Goal: Transaction & Acquisition: Purchase product/service

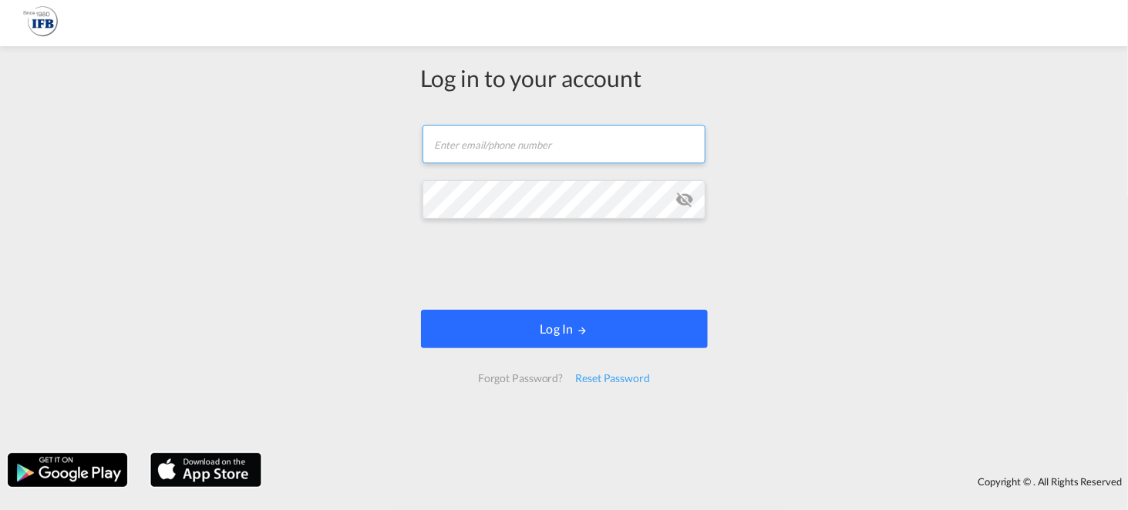
type input "kamil.czerny@ifb-poland.pl"
click at [567, 326] on button "Log In" at bounding box center [564, 329] width 287 height 39
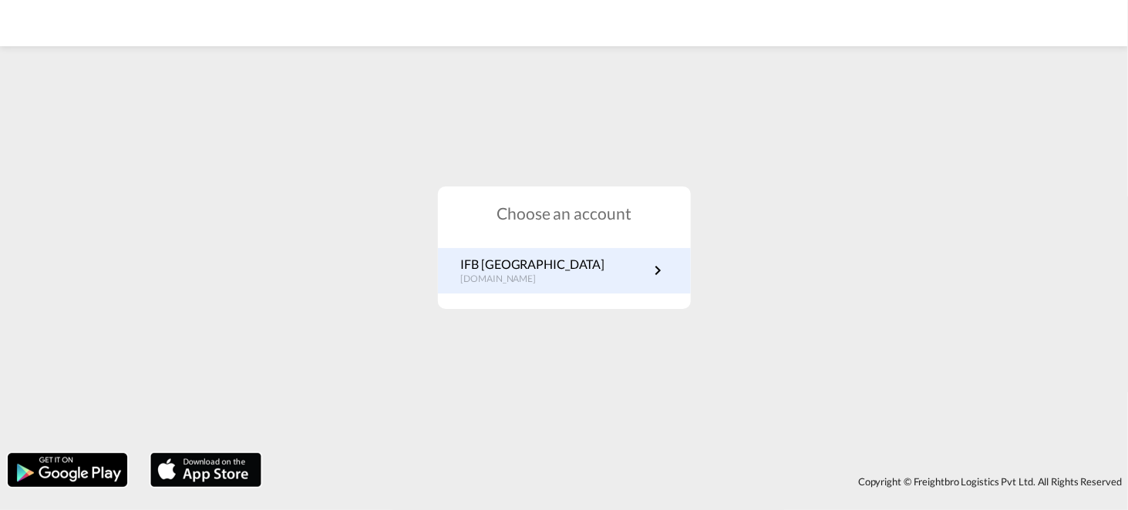
click at [562, 260] on link "IFB Poland pl.portal.ifb.com" at bounding box center [564, 271] width 207 height 30
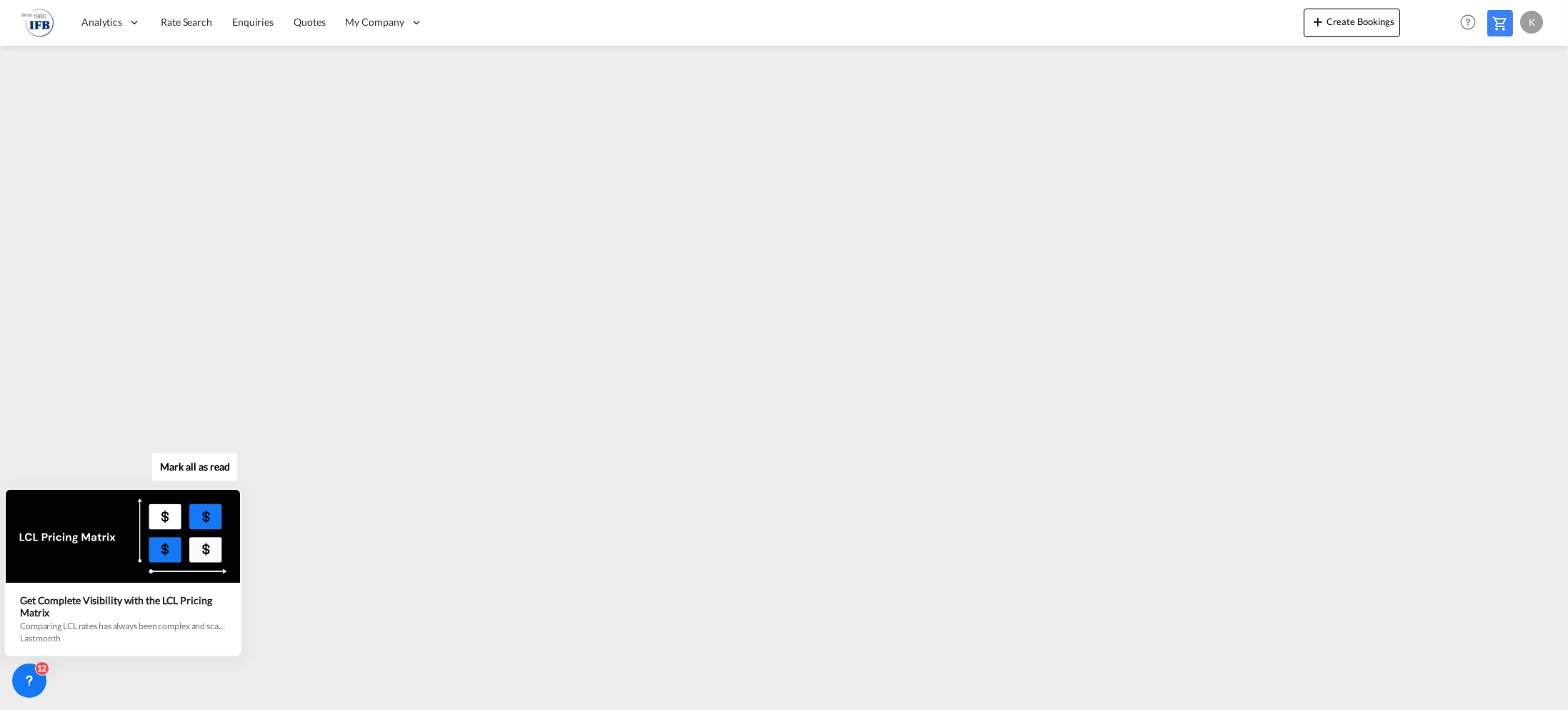
click at [247, 588] on div "Mark all as read Get Complete Visibility with the LCL Pricing Matrix Comparing …" at bounding box center [126, 557] width 259 height 197
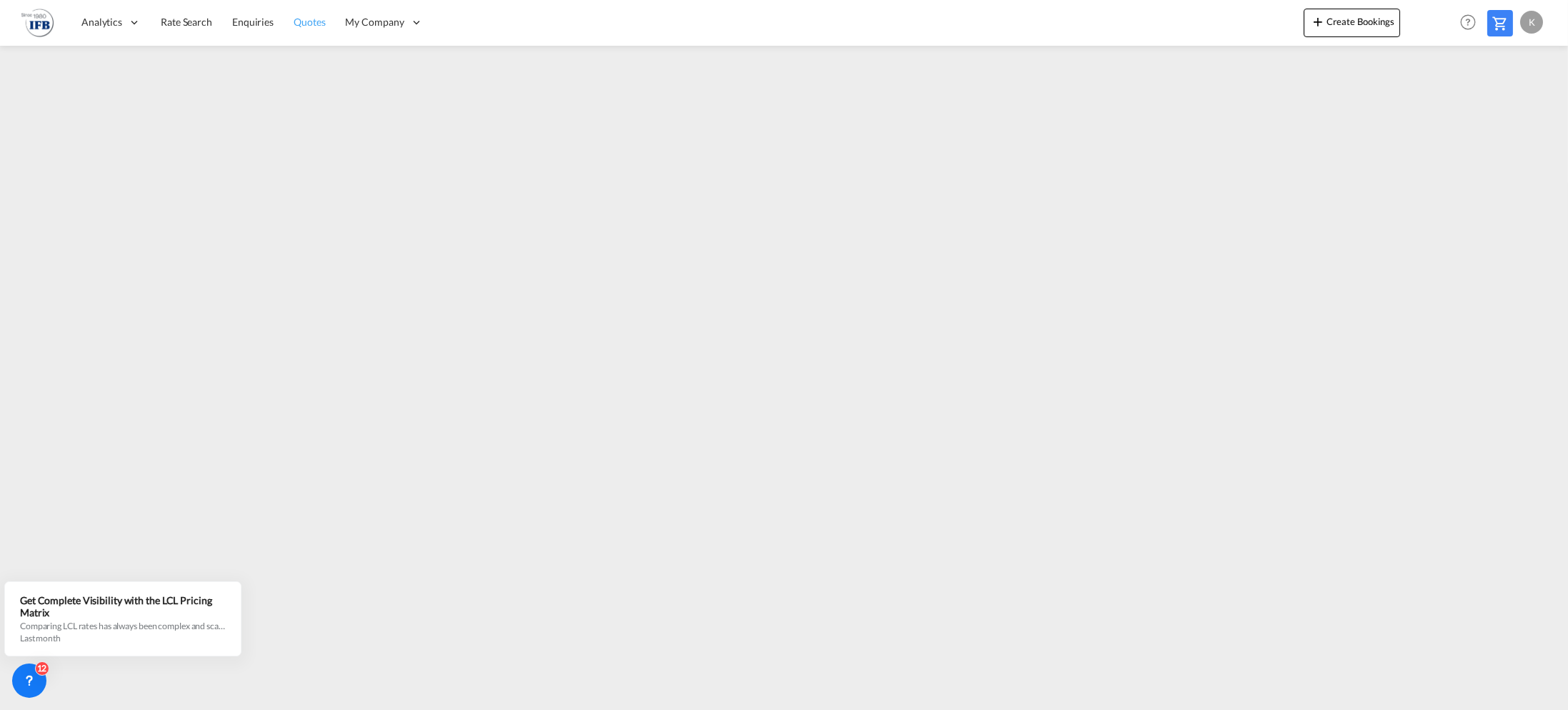
click at [308, 18] on span "Quotes" at bounding box center [310, 21] width 32 height 12
click at [310, 22] on span "Quotes" at bounding box center [310, 21] width 32 height 12
click at [1500, 27] on md-icon at bounding box center [1500, 23] width 18 height 18
click at [313, 23] on span "Quotes" at bounding box center [310, 20] width 32 height 12
click at [301, 23] on span "Quotes" at bounding box center [310, 21] width 32 height 12
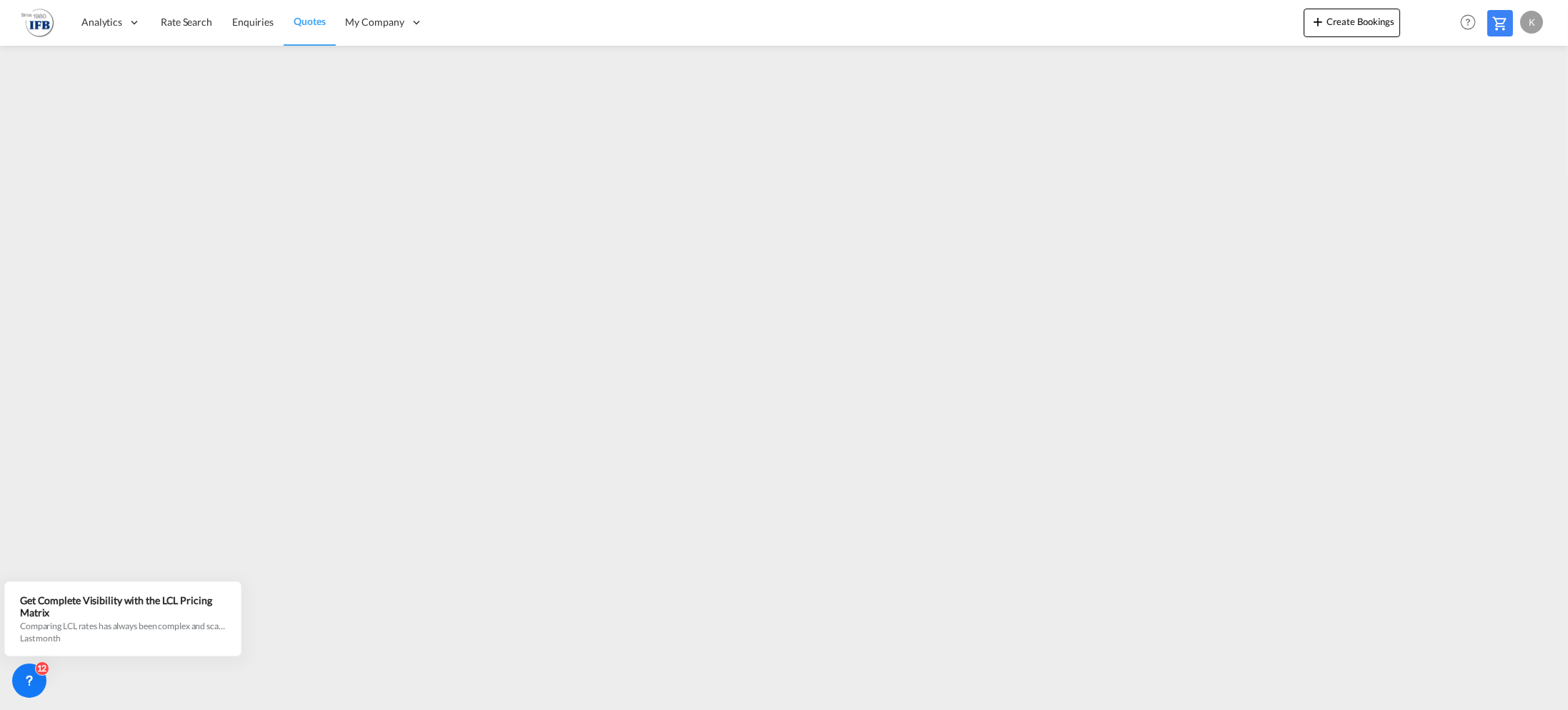
click at [317, 19] on span "Quotes" at bounding box center [310, 20] width 32 height 12
click at [1339, 14] on button "Create Bookings" at bounding box center [1352, 22] width 96 height 29
click at [294, 19] on span "Quotes" at bounding box center [310, 21] width 32 height 12
click at [33, 22] on img at bounding box center [37, 22] width 32 height 32
click at [260, 31] on link "Enquiries" at bounding box center [253, 22] width 61 height 46
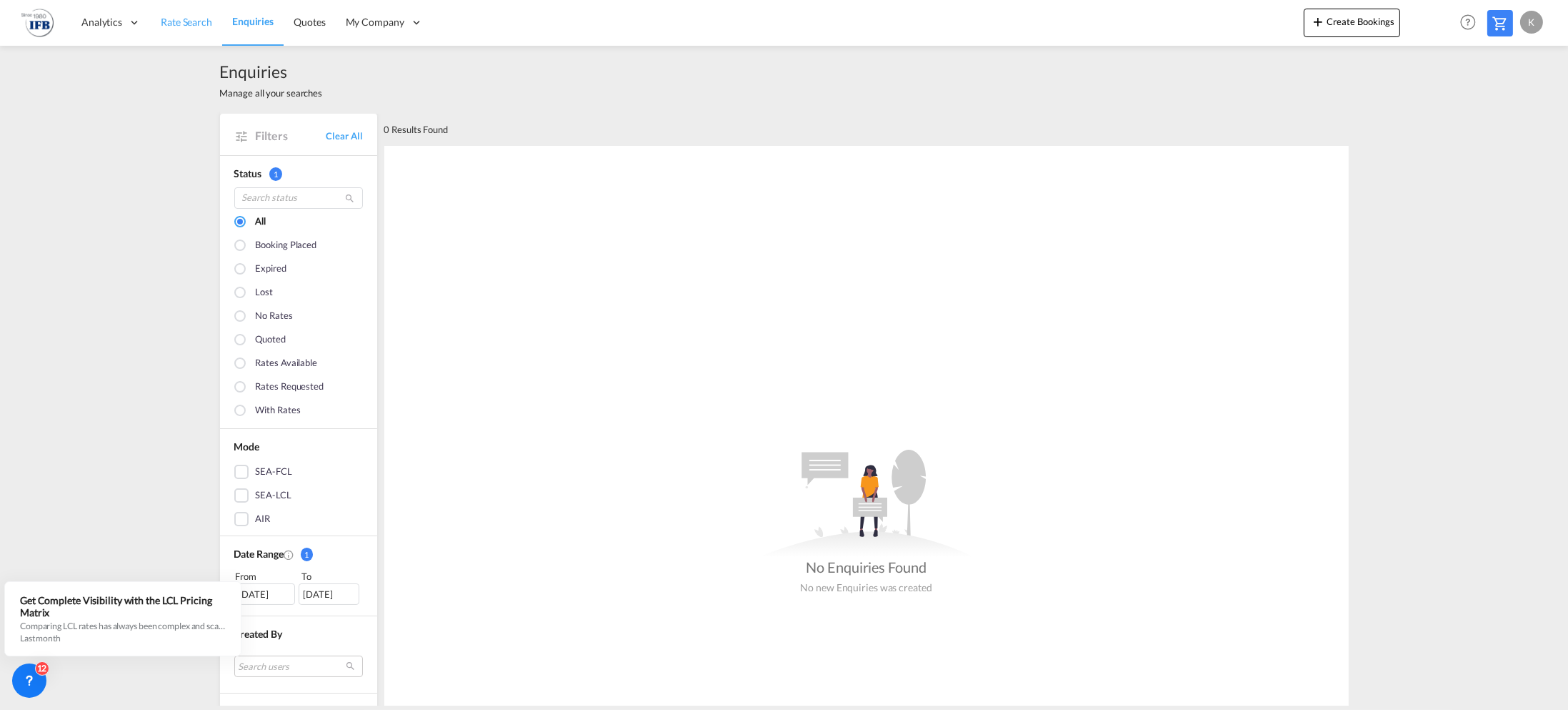
click at [179, 32] on link "Rate Search" at bounding box center [186, 22] width 71 height 46
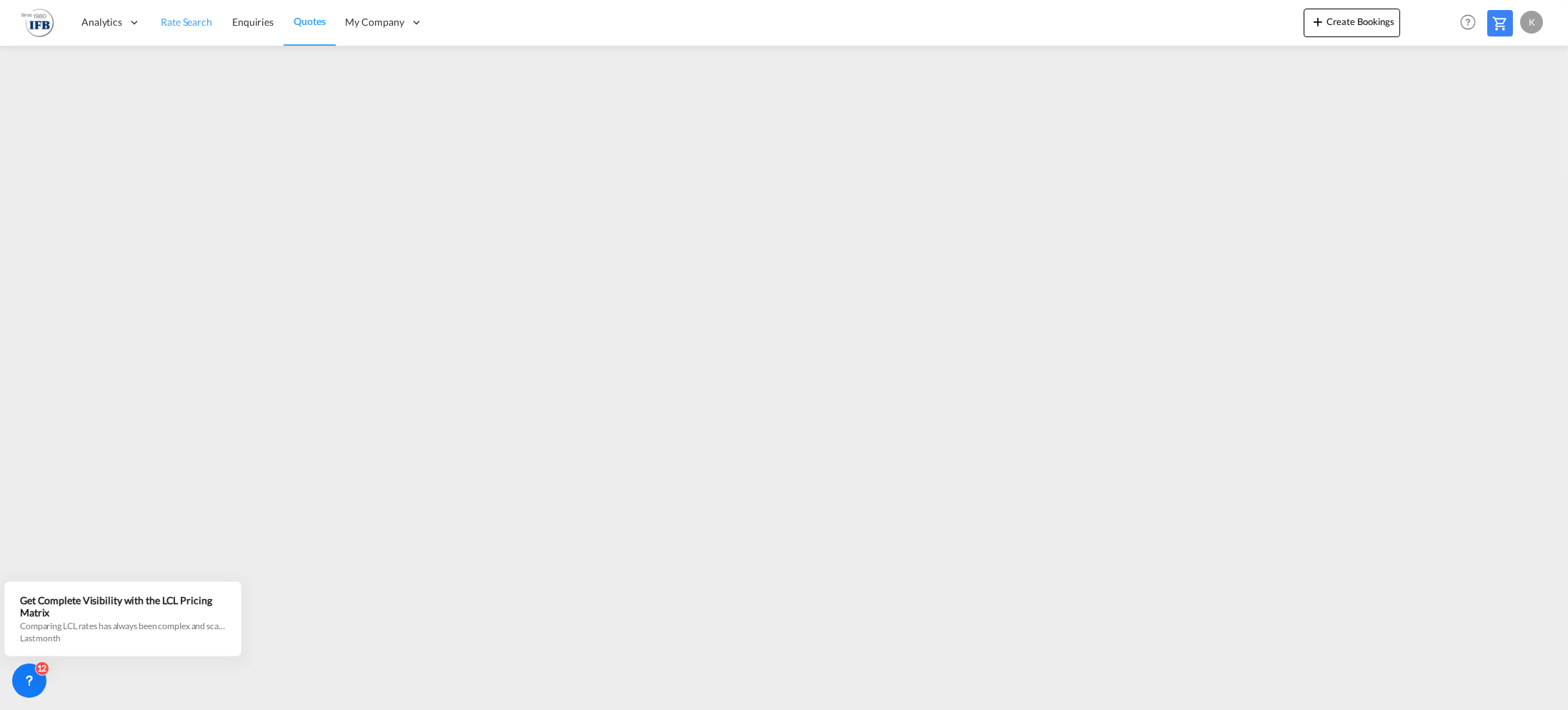
click at [179, 21] on span "Rate Search" at bounding box center [186, 21] width 52 height 12
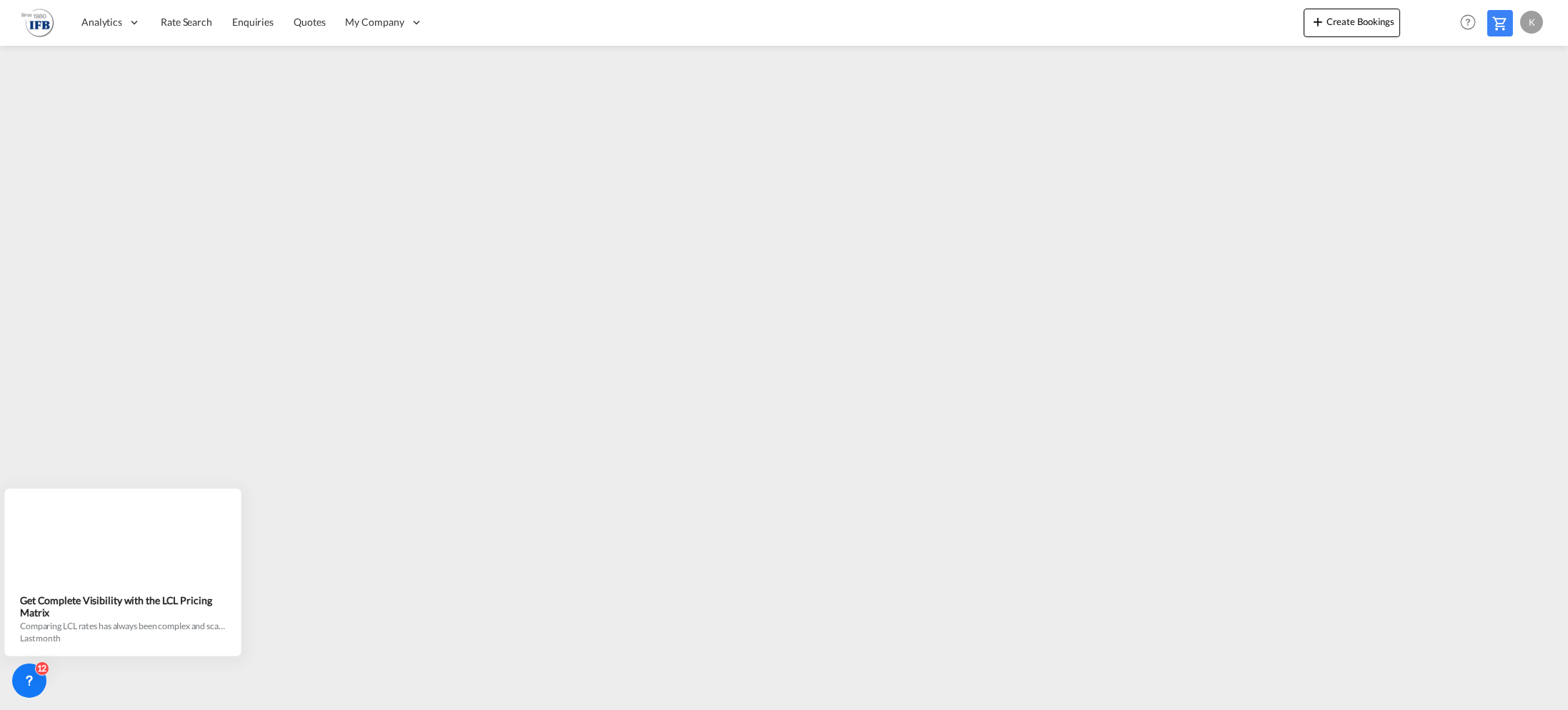
drag, startPoint x: 249, startPoint y: 651, endPoint x: 257, endPoint y: 648, distance: 8.5
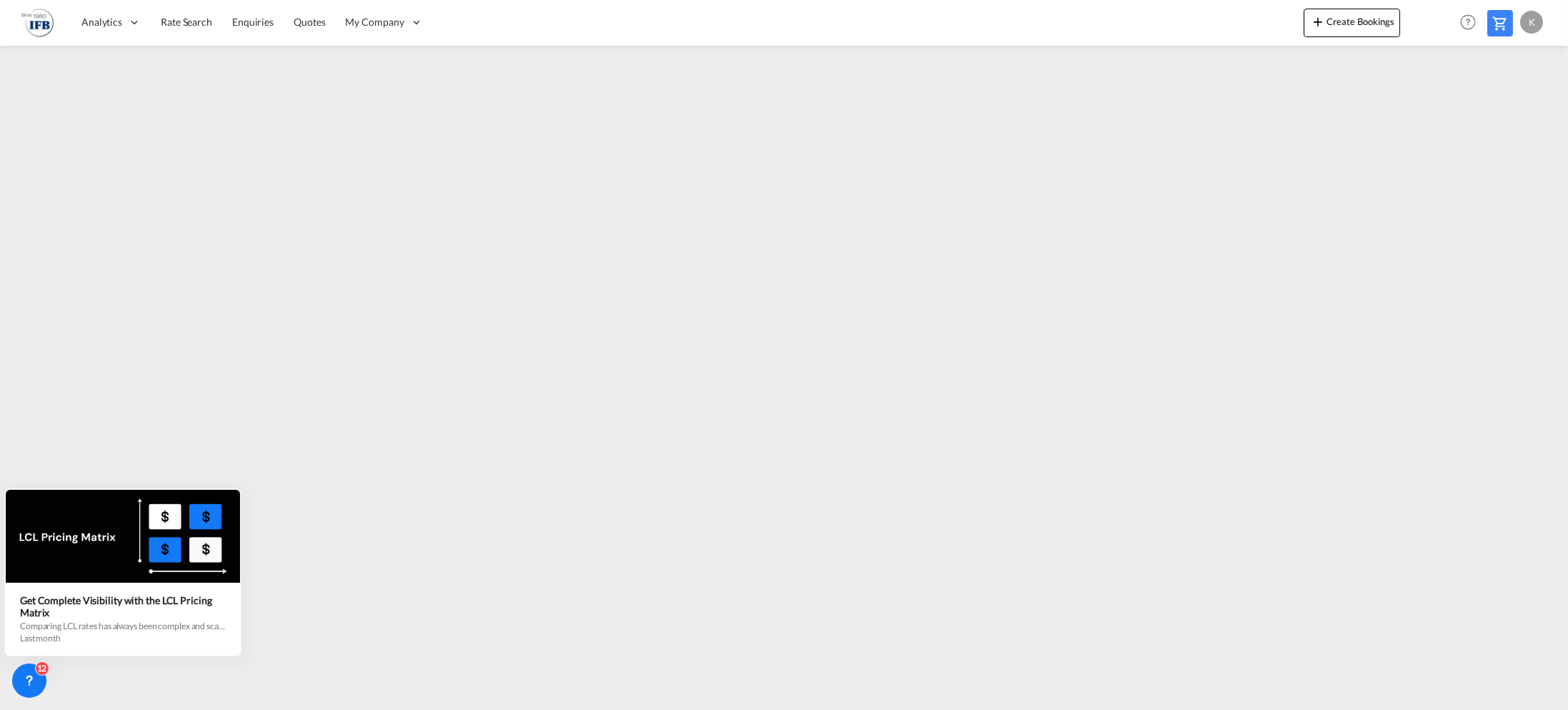
click at [251, 648] on div "Mark all as read Get Complete Visibility with the LCL Pricing Matrix Comparing …" at bounding box center [126, 557] width 259 height 197
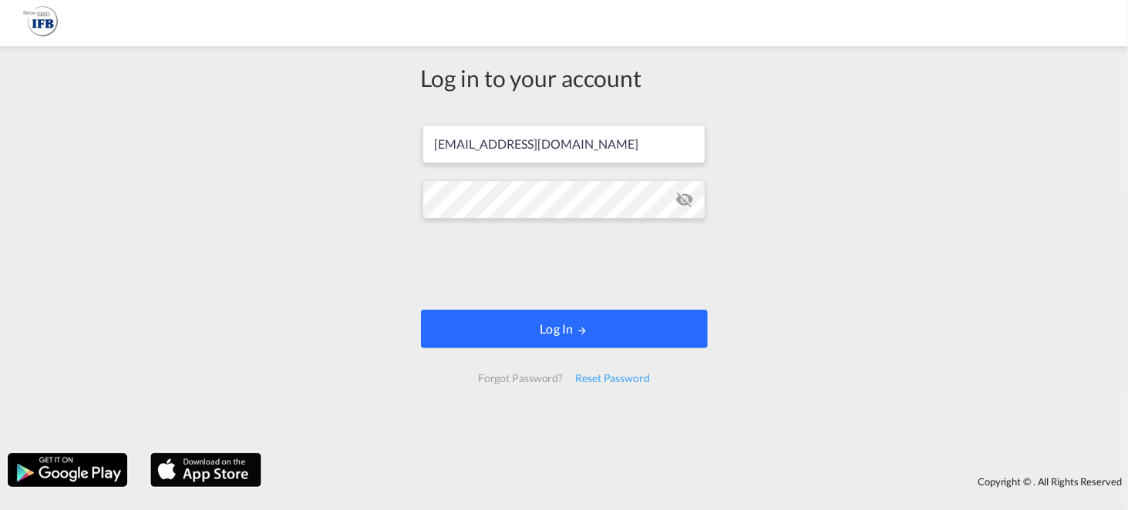
click at [531, 337] on button "Log In" at bounding box center [564, 329] width 287 height 39
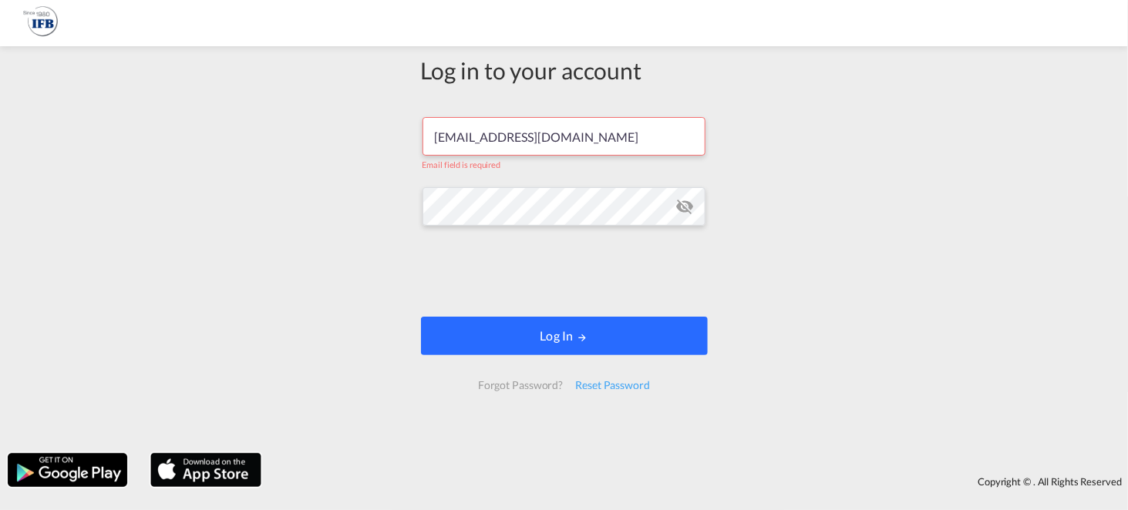
click at [587, 338] on md-icon "LOGIN" at bounding box center [582, 337] width 11 height 11
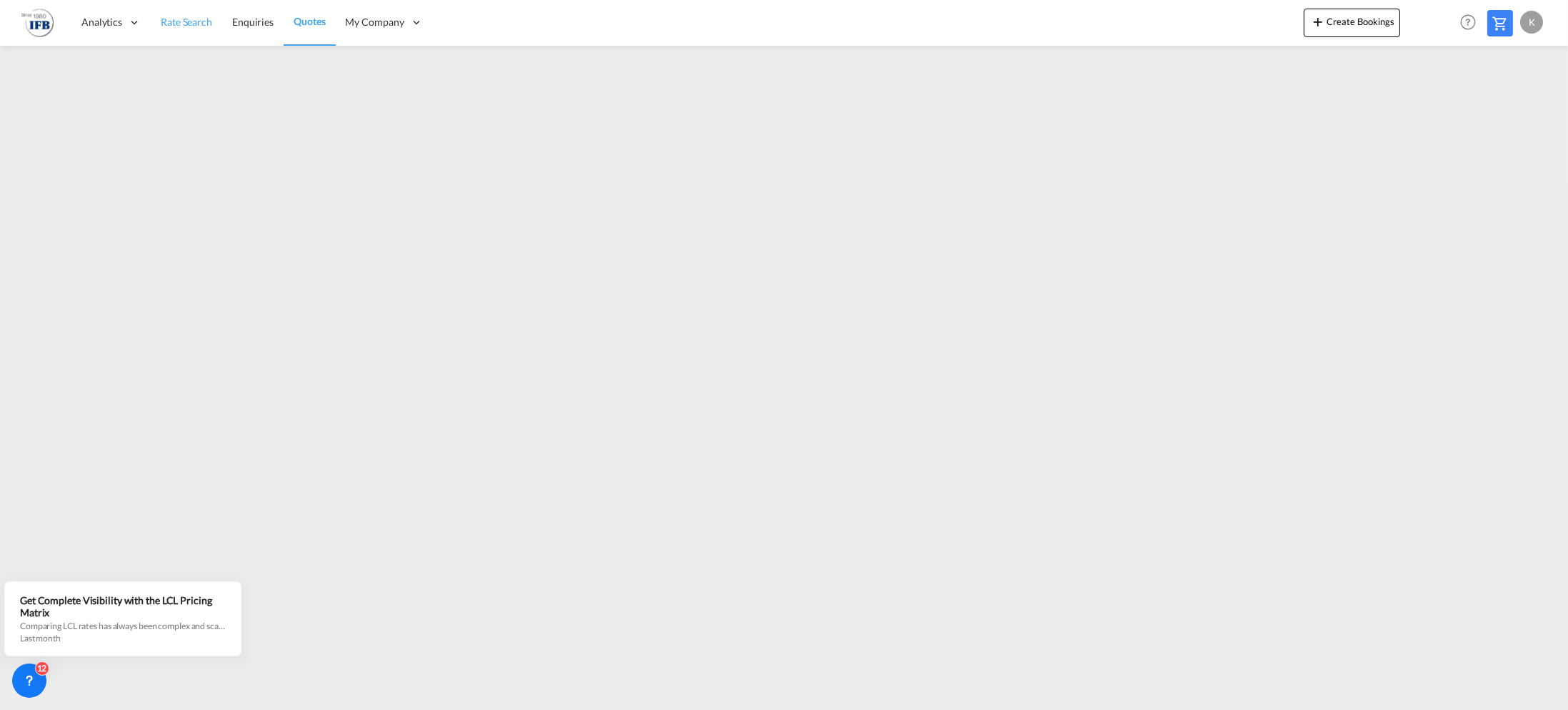
click at [190, 22] on span "Rate Search" at bounding box center [186, 21] width 52 height 12
